Goal: Task Accomplishment & Management: Manage account settings

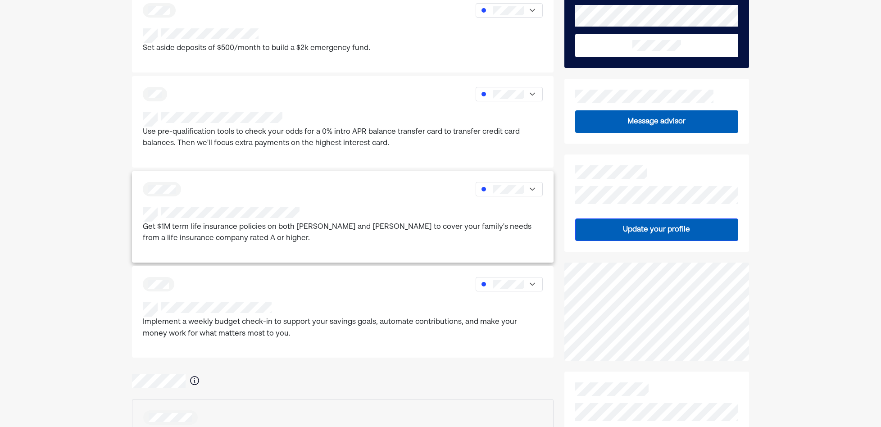
scroll to position [90, 0]
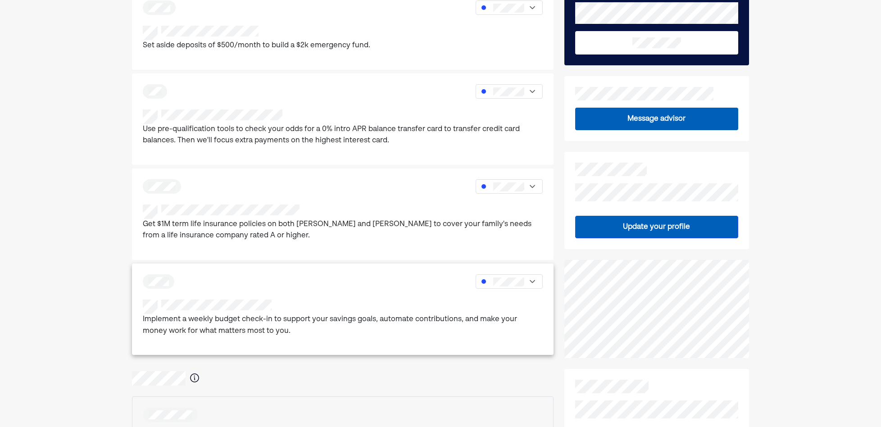
click at [201, 314] on p "Implement a weekly budget check-in to support your savings goals, automate cont…" at bounding box center [343, 325] width 400 height 23
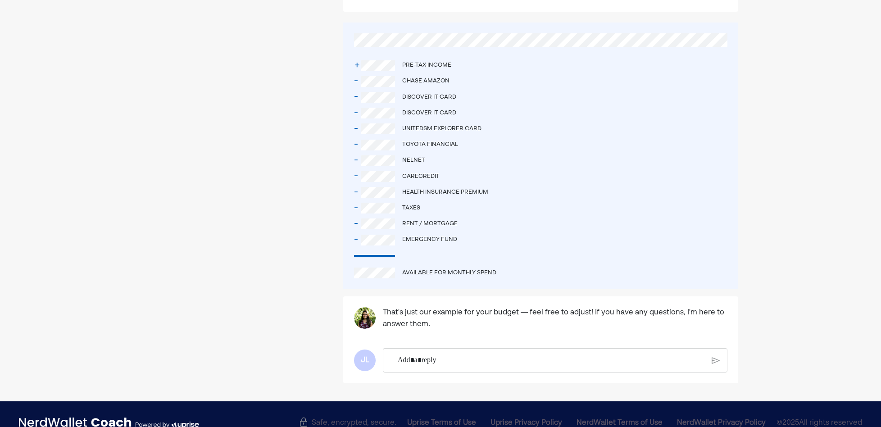
click at [403, 354] on p "Rich Text Editor. Editing area: main" at bounding box center [551, 360] width 307 height 12
click at [422, 220] on div "Rent / mortgage" at bounding box center [429, 224] width 55 height 9
click at [419, 355] on p "Rich Text Editor. Editing area: main" at bounding box center [551, 361] width 308 height 12
click at [368, 350] on div "JL" at bounding box center [365, 361] width 22 height 22
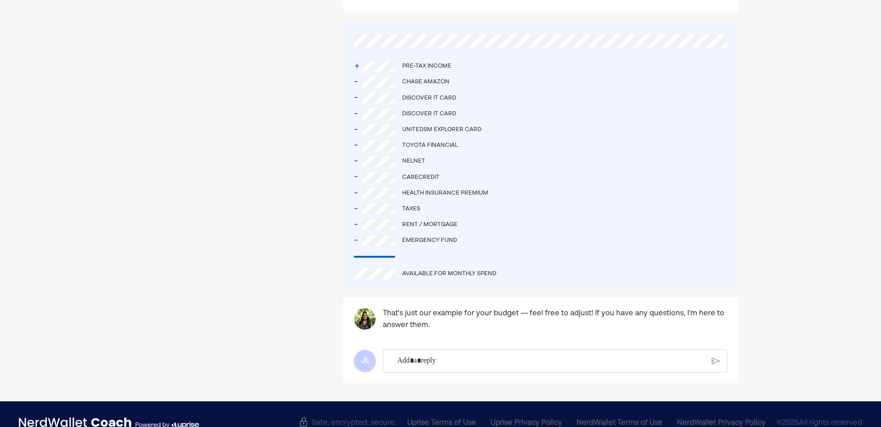
click at [530, 355] on p "Rich Text Editor. Editing area: main" at bounding box center [550, 361] width 307 height 12
click at [680, 355] on p "Rich Text Editor. Editing area: main" at bounding box center [551, 361] width 308 height 12
click at [708, 349] on div "Rich Text Editor. Editing area: main" at bounding box center [551, 360] width 317 height 23
click at [712, 357] on img at bounding box center [715, 361] width 8 height 8
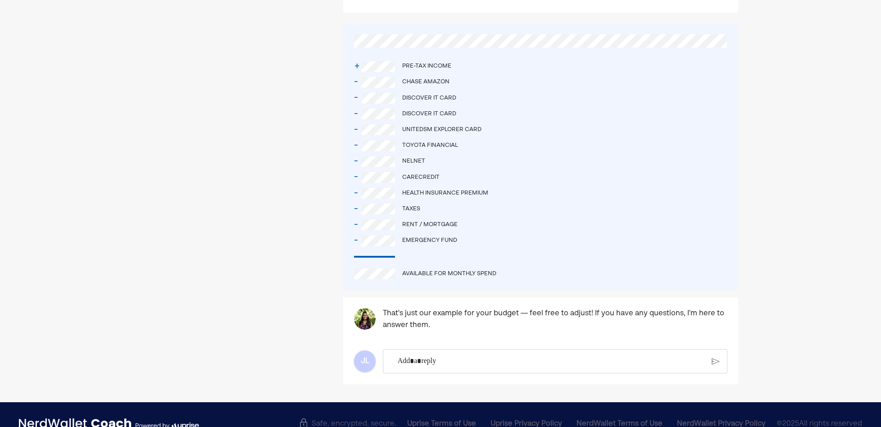
click at [555, 355] on p "Rich Text Editor. Editing area: main" at bounding box center [551, 361] width 307 height 12
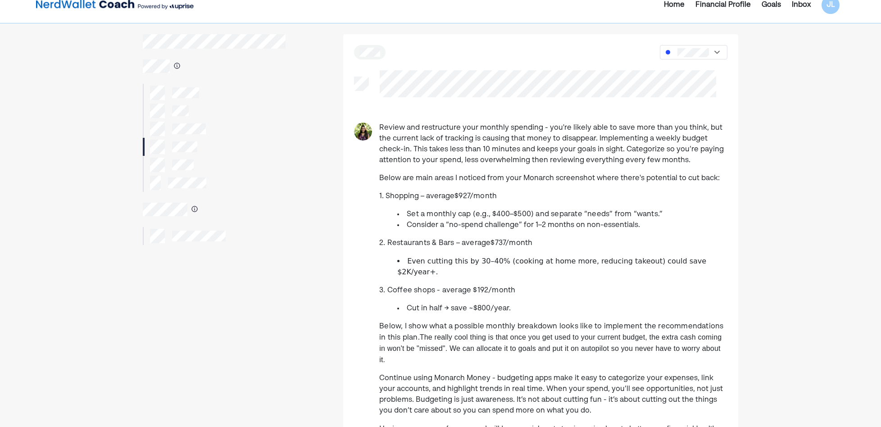
scroll to position [0, 0]
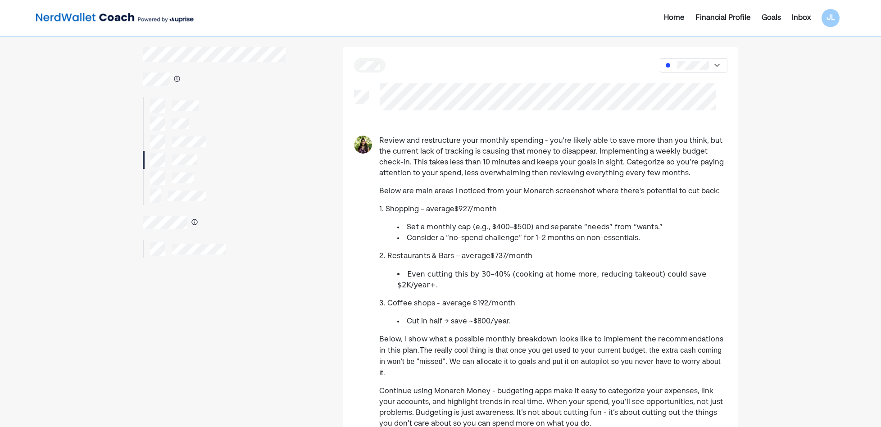
click at [795, 14] on div "Inbox" at bounding box center [801, 18] width 19 height 11
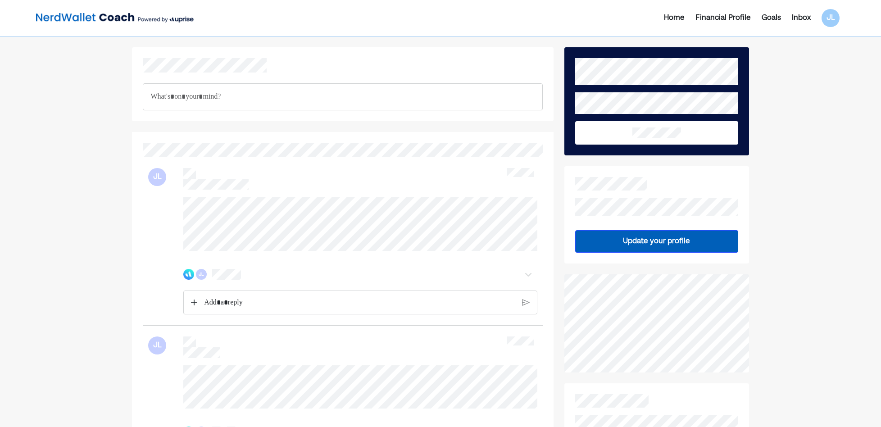
click at [201, 103] on div "Rich Text Editor. Editing area: main" at bounding box center [343, 96] width 400 height 27
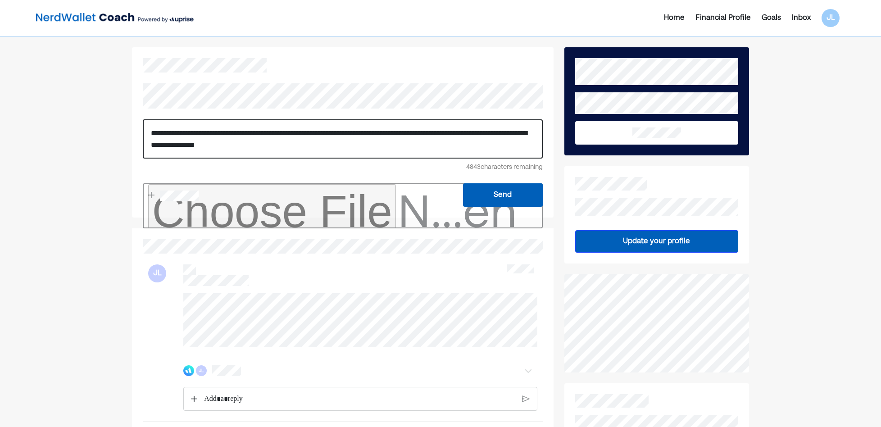
click at [164, 189] on input "file" at bounding box center [343, 205] width 400 height 45
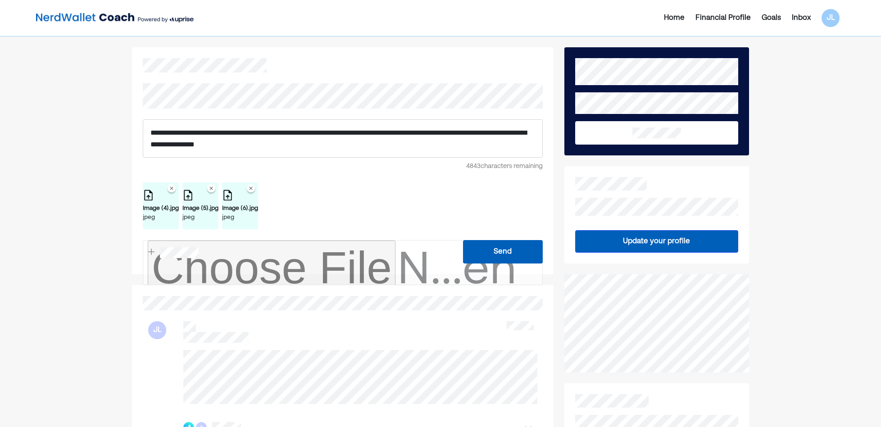
type input "**********"
click at [329, 141] on p "**********" at bounding box center [342, 138] width 385 height 23
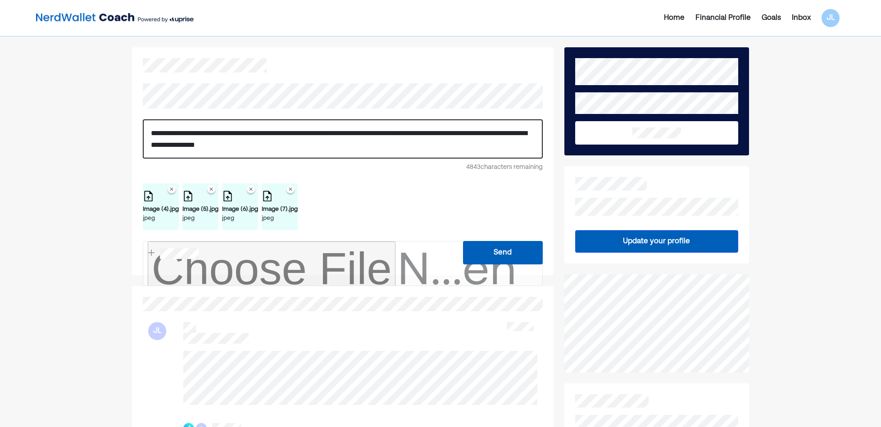
click at [515, 255] on button "Send" at bounding box center [503, 252] width 80 height 23
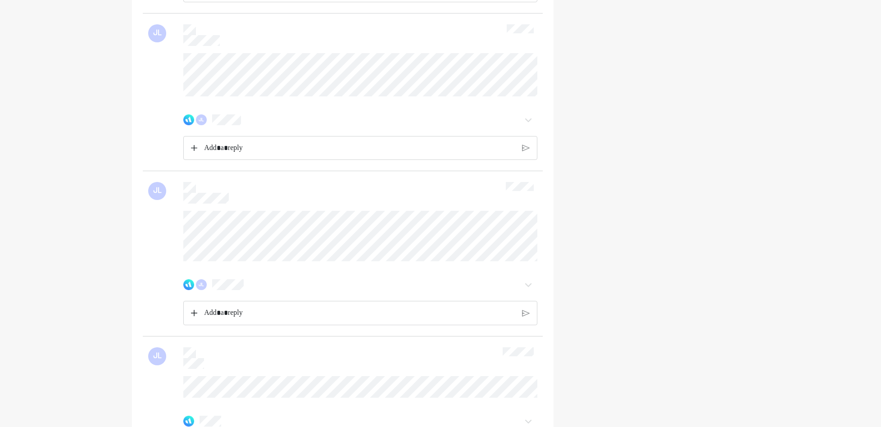
scroll to position [585, 0]
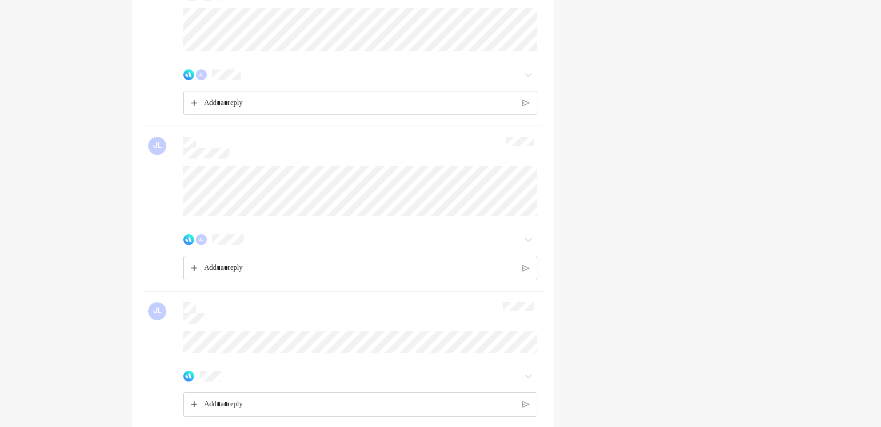
click at [175, 168] on div "JL JL" at bounding box center [343, 208] width 400 height 165
click at [111, 193] on div "Home Financial Profile Goals Inbox JL Send JL Image (4).jpg jpeg Image (5).jpg …" at bounding box center [440, 234] width 881 height 1638
drag, startPoint x: 111, startPoint y: 193, endPoint x: 177, endPoint y: 202, distance: 66.4
click at [173, 202] on div "JL" at bounding box center [342, 223] width 389 height 114
click at [157, 190] on div "JL" at bounding box center [342, 223] width 389 height 114
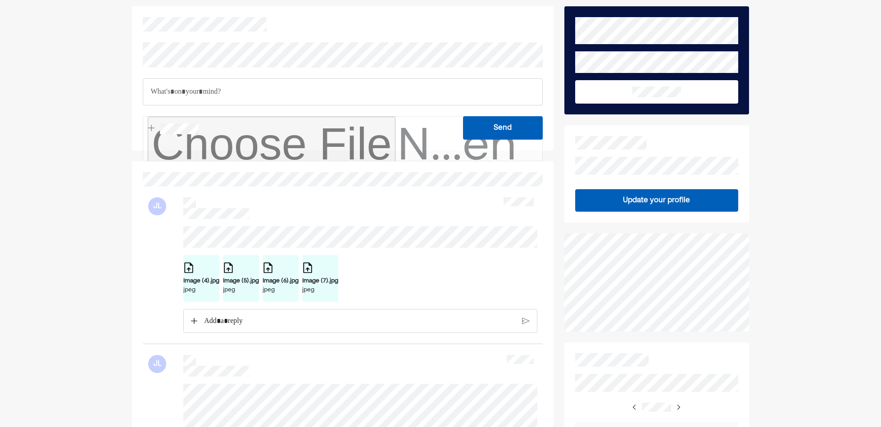
scroll to position [0, 0]
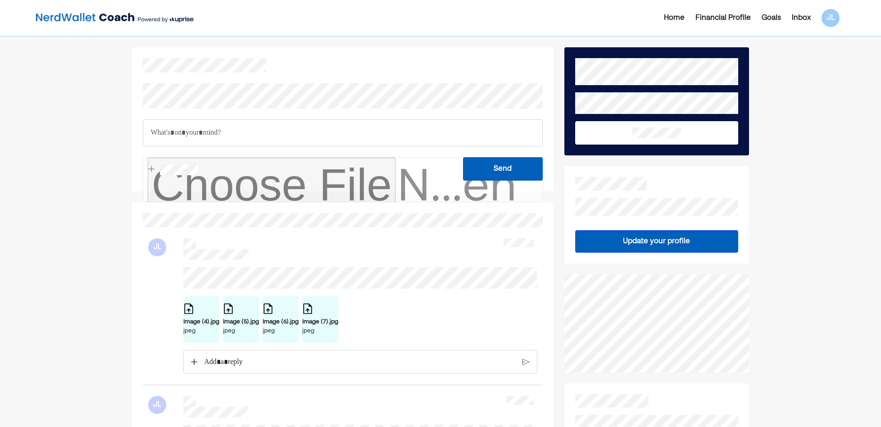
click at [743, 14] on div "Financial Profile" at bounding box center [722, 18] width 55 height 11
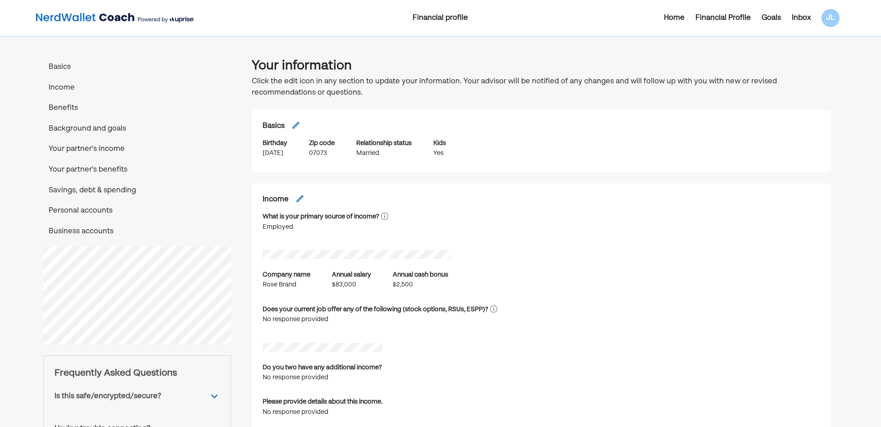
click at [91, 214] on p "Personal accounts" at bounding box center [137, 211] width 188 height 12
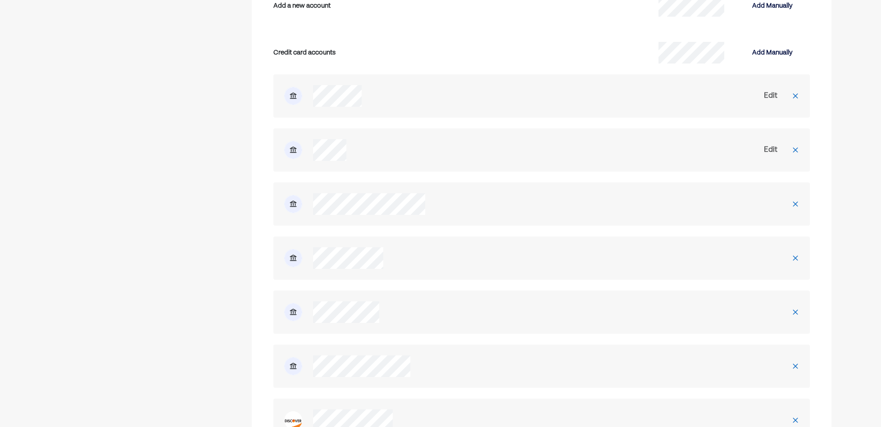
scroll to position [1980, 0]
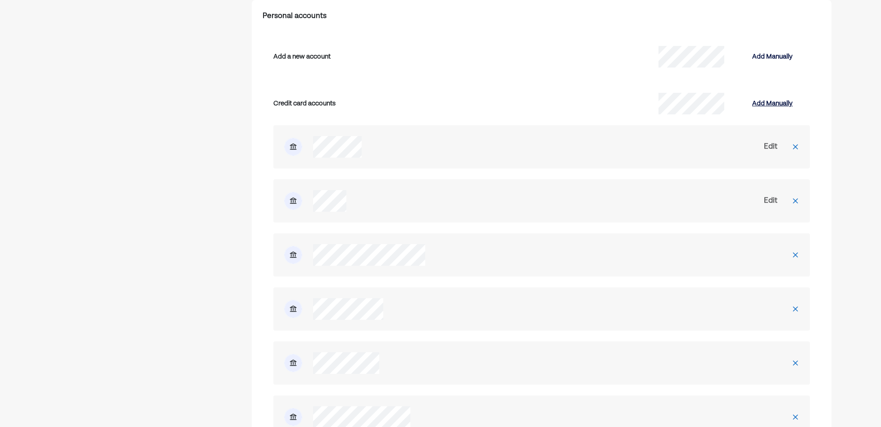
click at [791, 106] on div "Add Manually" at bounding box center [772, 103] width 41 height 11
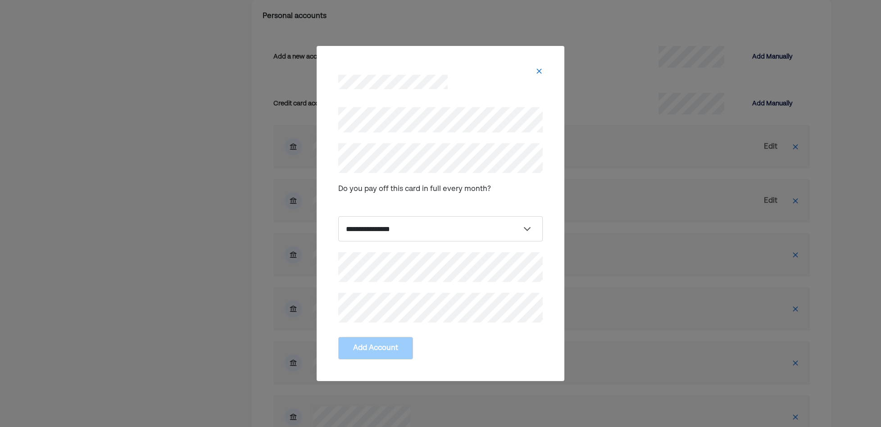
click at [530, 73] on div at bounding box center [440, 71] width 204 height 7
click at [540, 70] on img at bounding box center [538, 71] width 7 height 7
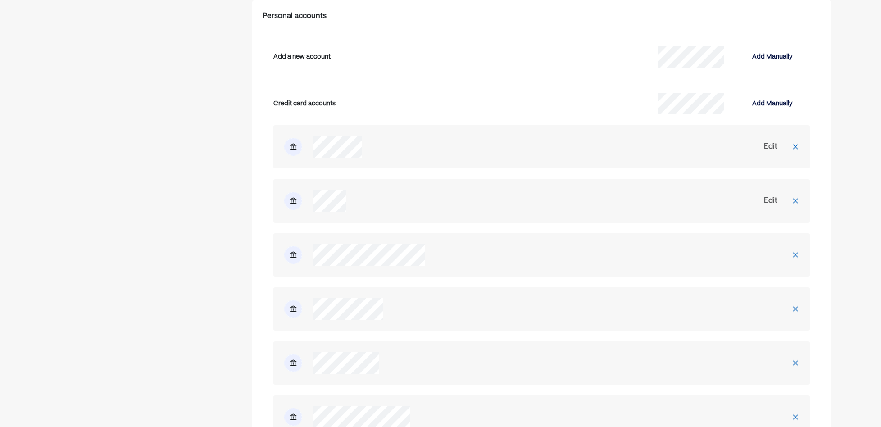
click at [771, 146] on div "Edit" at bounding box center [771, 146] width 14 height 11
select select "*****"
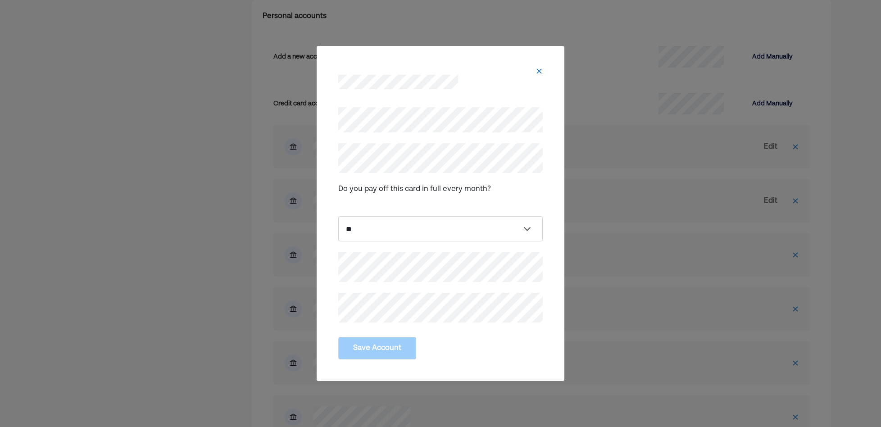
click at [538, 69] on img at bounding box center [538, 71] width 7 height 7
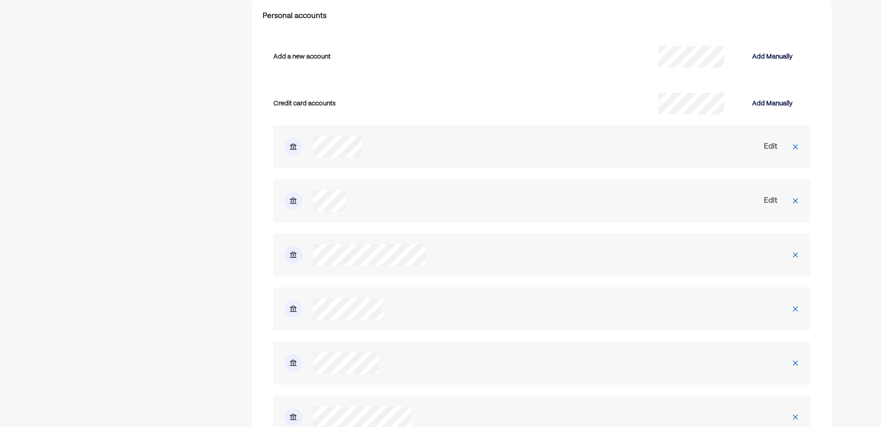
click at [793, 147] on img at bounding box center [795, 146] width 7 height 7
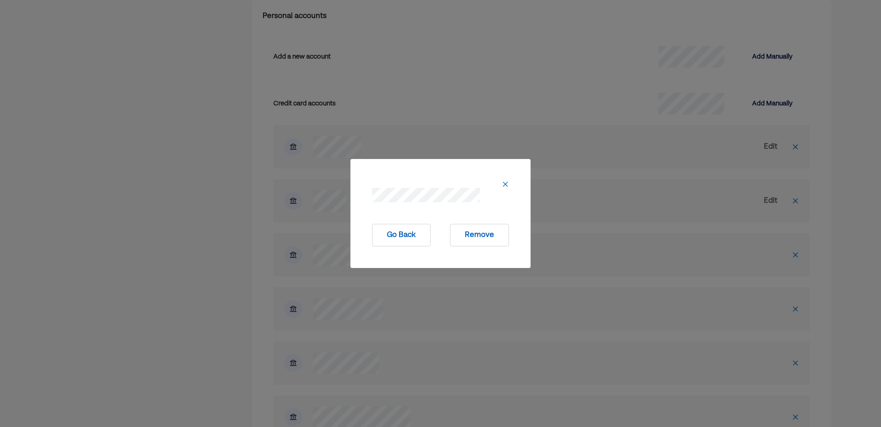
click at [484, 238] on button "Remove" at bounding box center [479, 235] width 59 height 23
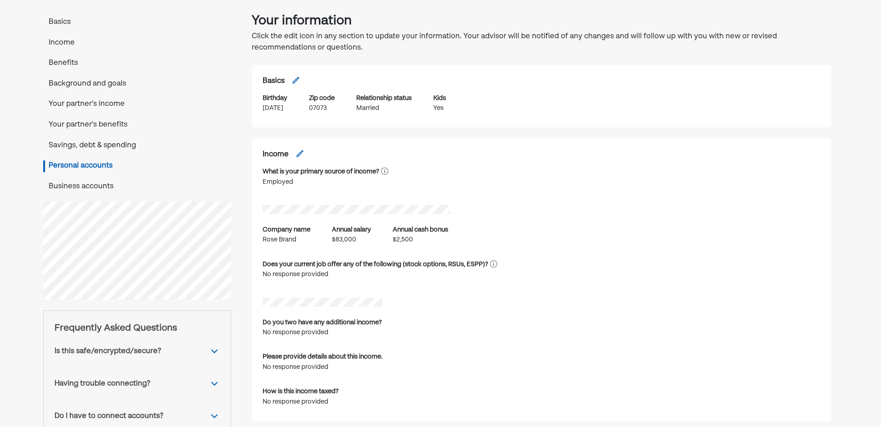
scroll to position [0, 0]
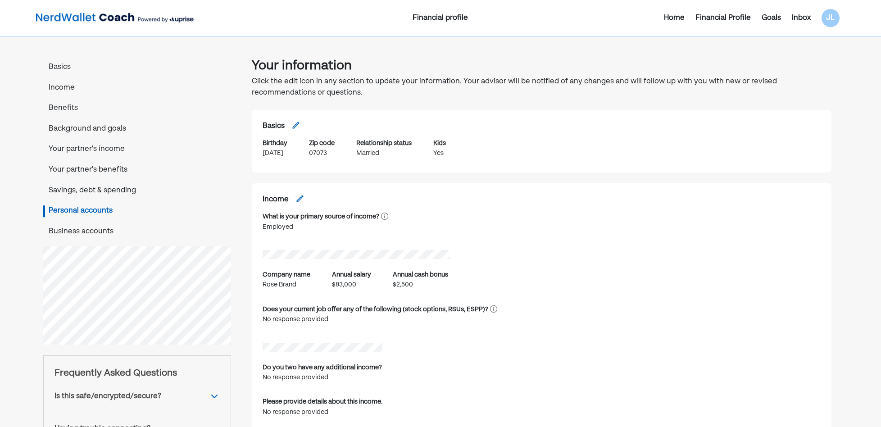
click at [97, 22] on img at bounding box center [115, 18] width 158 height 18
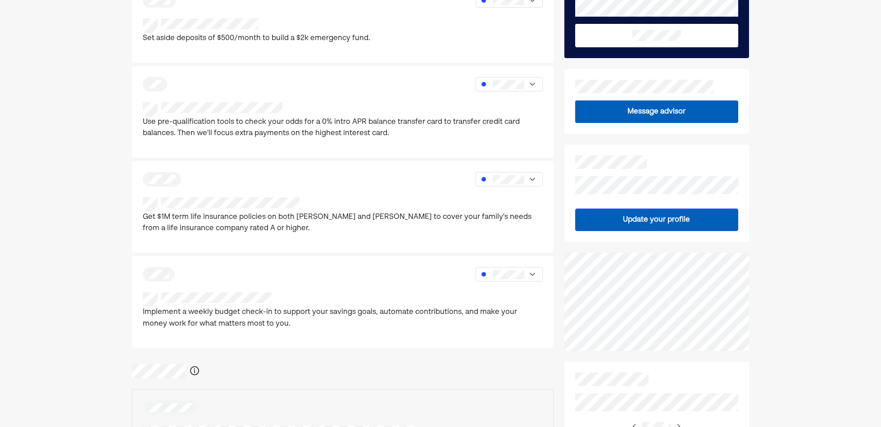
scroll to position [45, 0]
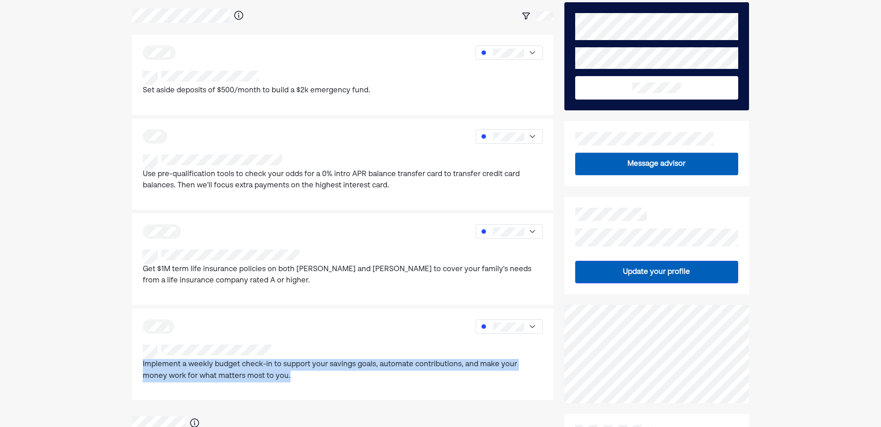
drag, startPoint x: 284, startPoint y: 373, endPoint x: 129, endPoint y: 357, distance: 155.3
drag, startPoint x: 129, startPoint y: 357, endPoint x: 81, endPoint y: 380, distance: 54.2
drag, startPoint x: 330, startPoint y: 378, endPoint x: 143, endPoint y: 343, distance: 190.6
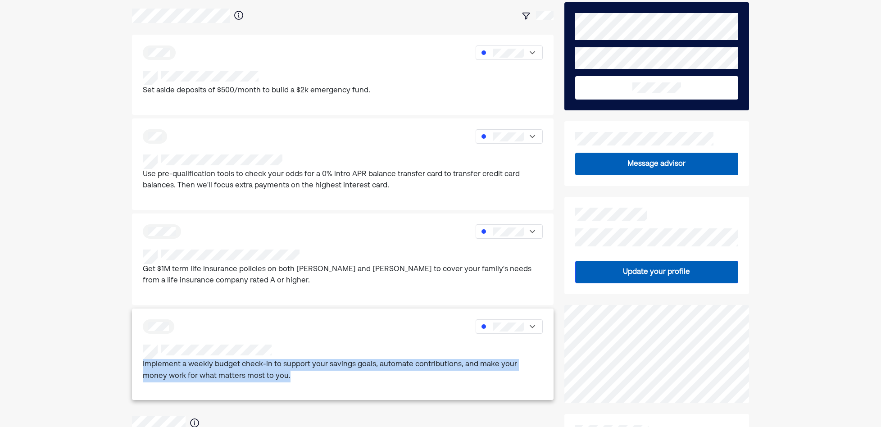
click at [143, 343] on div "Implement a weekly budget check-in to support your savings goals, automate cont…" at bounding box center [342, 353] width 421 height 91
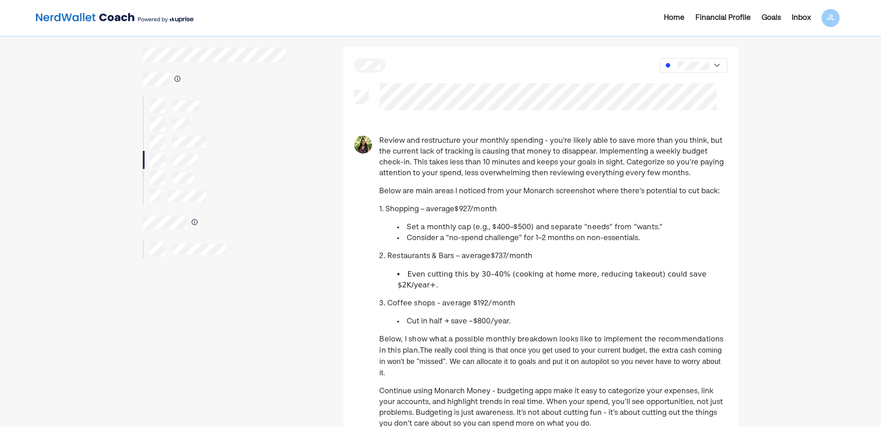
click at [134, 20] on img at bounding box center [115, 18] width 158 height 18
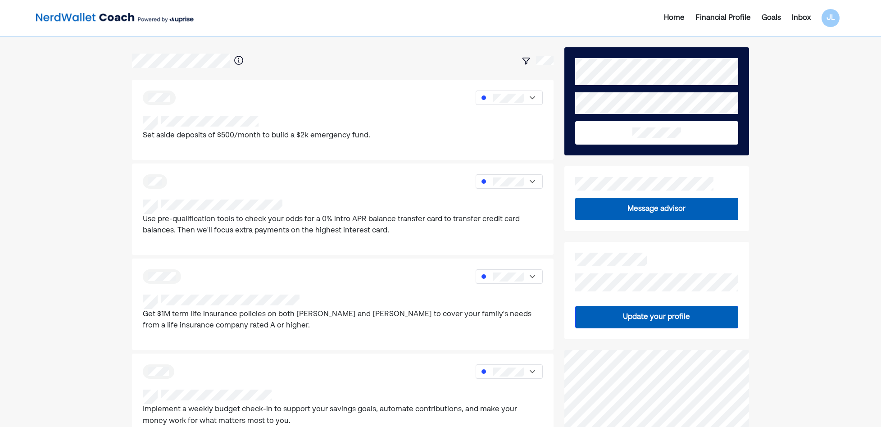
click at [721, 14] on div "Financial Profile" at bounding box center [722, 18] width 55 height 11
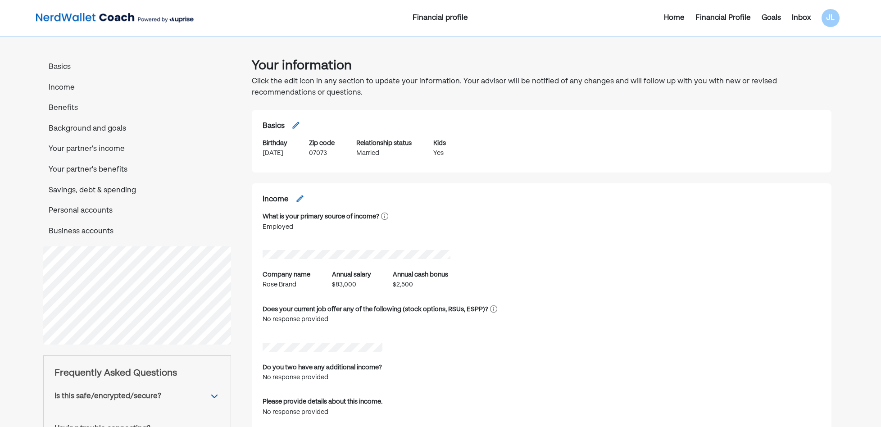
click at [98, 212] on p "Personal accounts" at bounding box center [137, 211] width 188 height 12
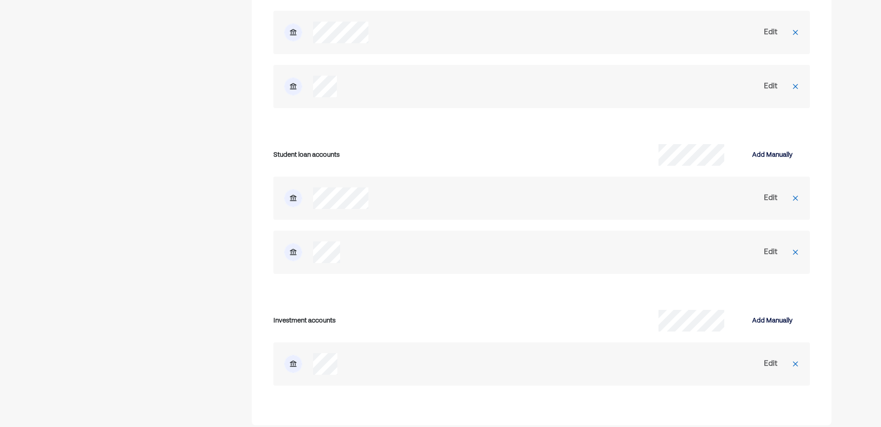
scroll to position [3241, 0]
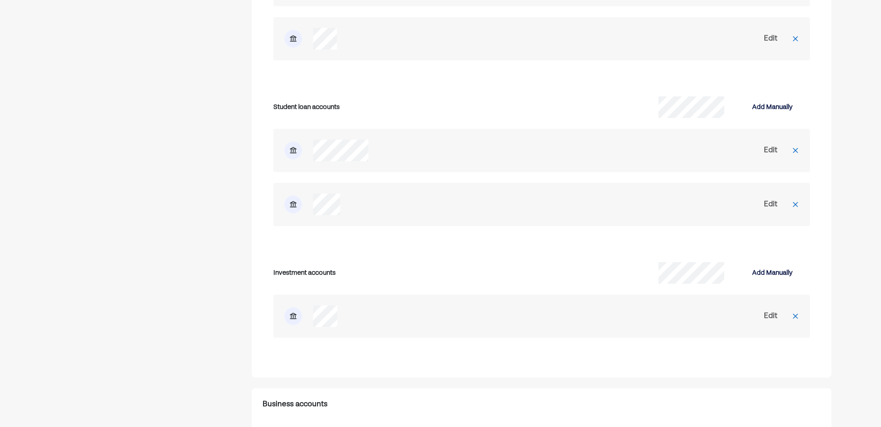
click at [776, 149] on div "Edit" at bounding box center [771, 150] width 14 height 11
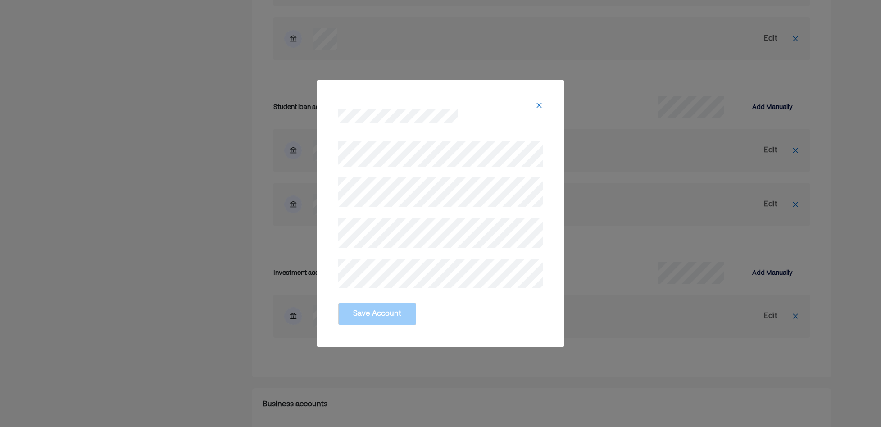
click at [318, 150] on div "Save Account" at bounding box center [441, 213] width 248 height 267
click at [325, 186] on div "Save Account" at bounding box center [441, 213] width 248 height 267
click at [371, 321] on button "Save Account" at bounding box center [377, 314] width 78 height 23
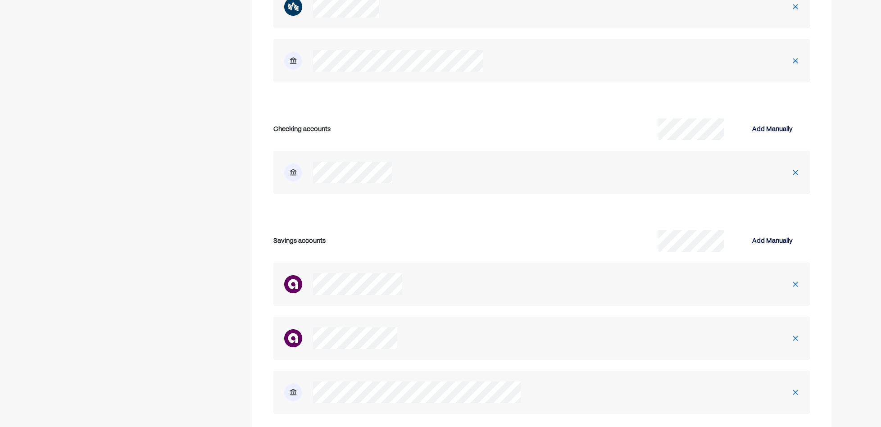
scroll to position [2475, 0]
